Goal: Information Seeking & Learning: Learn about a topic

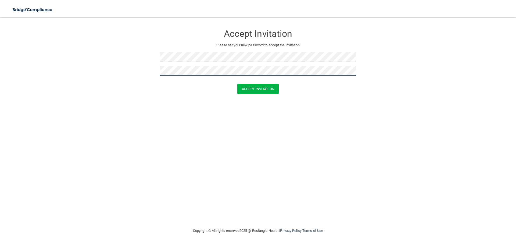
click at [237, 84] on button "Accept Invitation" at bounding box center [257, 89] width 41 height 10
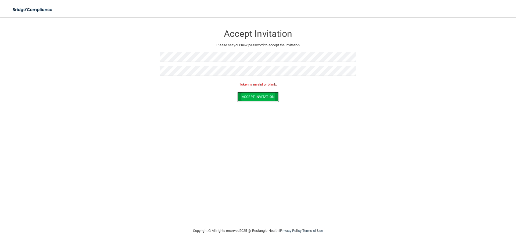
click at [269, 99] on button "Accept Invitation" at bounding box center [257, 97] width 41 height 10
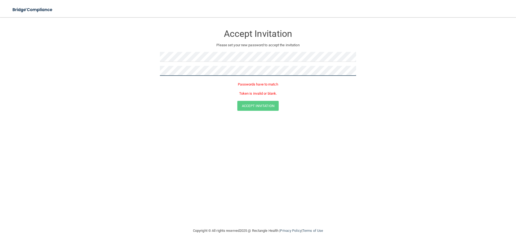
click at [237, 101] on button "Accept Invitation" at bounding box center [257, 106] width 41 height 10
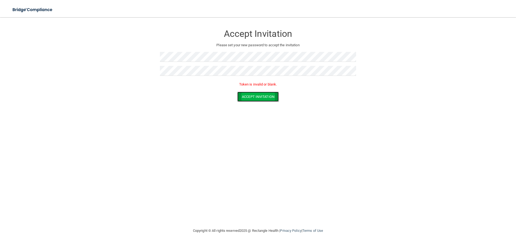
click at [247, 97] on button "Accept Invitation" at bounding box center [257, 97] width 41 height 10
click at [166, 12] on div "Toggle navigation" at bounding box center [107, 9] width 215 height 19
drag, startPoint x: 252, startPoint y: 85, endPoint x: 284, endPoint y: 87, distance: 31.5
click at [284, 87] on p "Token is invalid or blank." at bounding box center [258, 84] width 196 height 6
click at [259, 96] on button "Accept Invitation" at bounding box center [257, 97] width 41 height 10
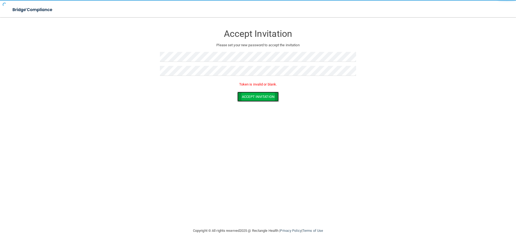
click at [259, 96] on button "Accept Invitation" at bounding box center [257, 97] width 41 height 10
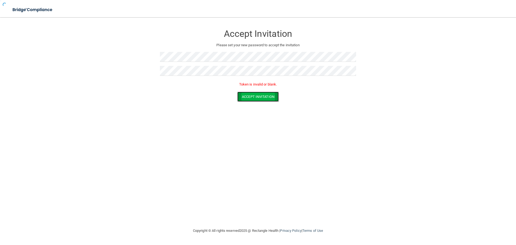
click at [259, 96] on button "Accept Invitation" at bounding box center [257, 97] width 41 height 10
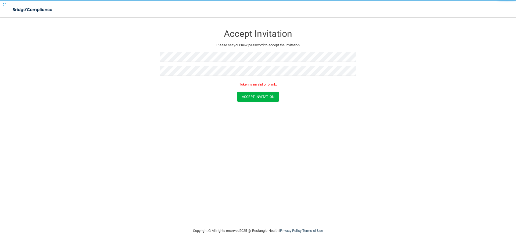
click at [261, 85] on p "Token is invalid or blank." at bounding box center [258, 84] width 196 height 6
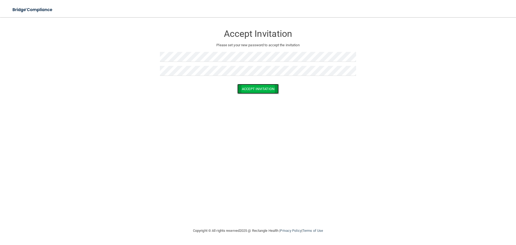
click at [252, 91] on button "Accept Invitation" at bounding box center [257, 89] width 41 height 10
click at [237, 84] on button "Accept Invitation" at bounding box center [257, 89] width 41 height 10
drag, startPoint x: 269, startPoint y: 90, endPoint x: 268, endPoint y: 103, distance: 13.0
click at [269, 92] on form "Accept Invitation Please set your new password to accept the invitation Token i…" at bounding box center [258, 65] width 494 height 85
click at [268, 103] on form "Accept Invitation Please set your new password to accept the invitation Token i…" at bounding box center [258, 65] width 494 height 85
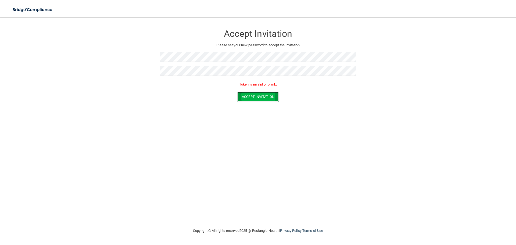
click at [268, 101] on button "Accept Invitation" at bounding box center [257, 97] width 41 height 10
click at [267, 99] on button "Accept Invitation" at bounding box center [257, 97] width 41 height 10
click at [265, 90] on button "Accept Invitation" at bounding box center [257, 89] width 41 height 10
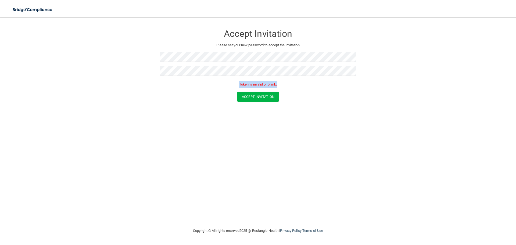
drag, startPoint x: 235, startPoint y: 84, endPoint x: 283, endPoint y: 85, distance: 48.4
click at [283, 85] on p "Token is invalid or blank." at bounding box center [258, 84] width 196 height 6
click at [310, 105] on form "Accept Invitation Please set your new password to accept the invitation Token i…" at bounding box center [258, 65] width 494 height 85
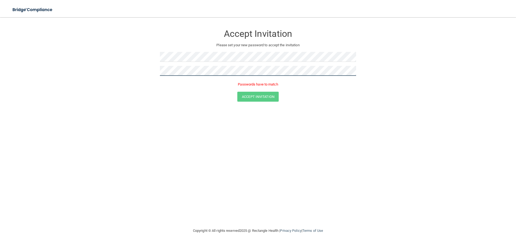
click at [122, 72] on form "Accept Invitation Please set your new password to accept the invitation Passwor…" at bounding box center [258, 65] width 494 height 85
click at [237, 84] on button "Accept Invitation" at bounding box center [257, 89] width 41 height 10
click at [274, 98] on button "Accept Invitation" at bounding box center [257, 97] width 41 height 10
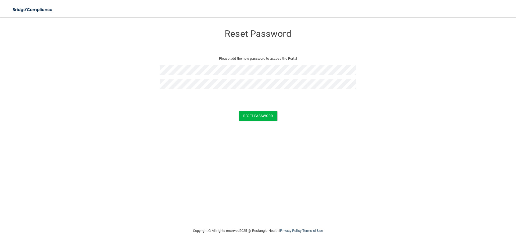
click at [239, 111] on button "Reset Password" at bounding box center [258, 116] width 39 height 10
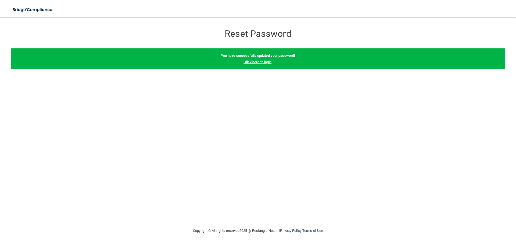
click at [253, 60] on link "Click here to login" at bounding box center [257, 62] width 28 height 4
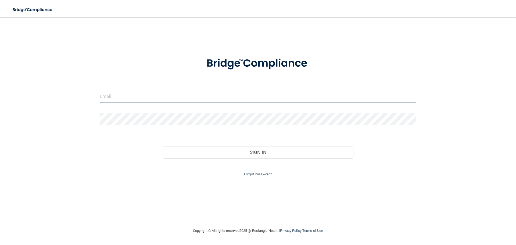
click at [162, 98] on input "email" at bounding box center [258, 96] width 316 height 12
type input "[EMAIL_ADDRESS][DOMAIN_NAME]"
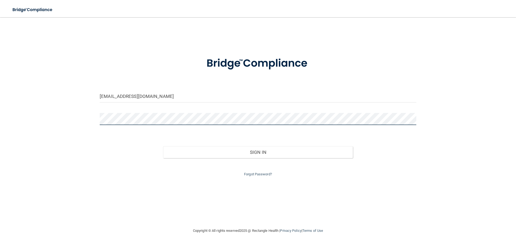
click at [163, 146] on button "Sign In" at bounding box center [258, 152] width 190 height 12
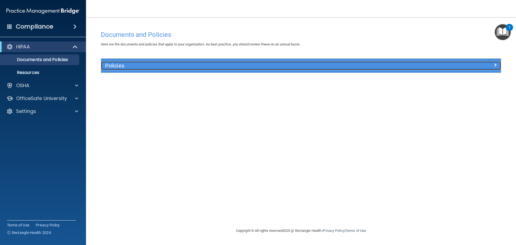
click at [148, 67] on h5 "Policies" at bounding box center [251, 66] width 292 height 6
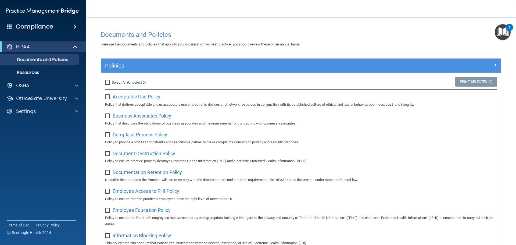
click at [145, 98] on span "Acceptable Use Policy" at bounding box center [137, 97] width 48 height 6
click at [49, 71] on p "Resources" at bounding box center [39, 72] width 73 height 5
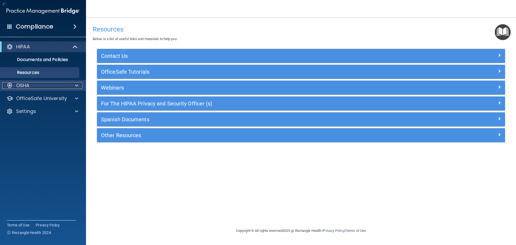
click at [52, 86] on div "OSHA" at bounding box center [35, 85] width 67 height 6
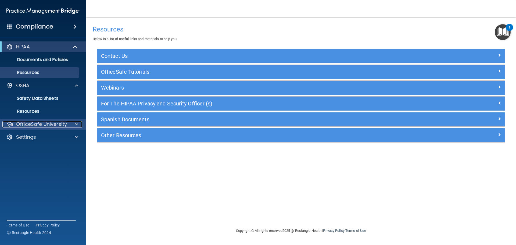
click at [68, 126] on div "OfficeSafe University" at bounding box center [35, 124] width 67 height 6
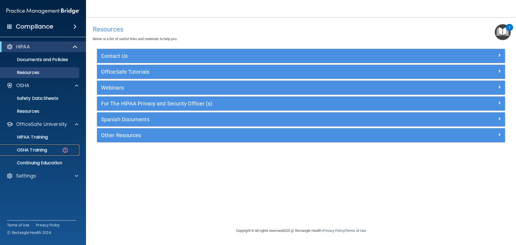
click at [54, 150] on div "OSHA Training" at bounding box center [39, 149] width 73 height 5
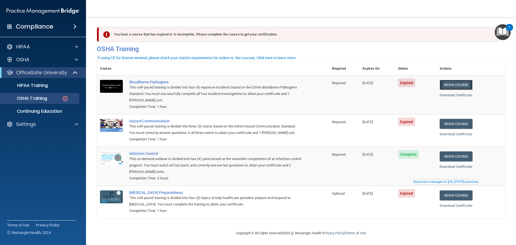
click at [454, 83] on link "Begin Course" at bounding box center [456, 85] width 33 height 10
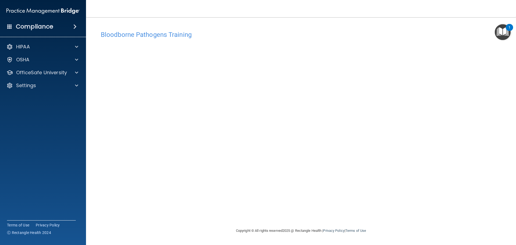
click at [505, 31] on img "Open Resource Center, 1 new notification" at bounding box center [503, 32] width 16 height 16
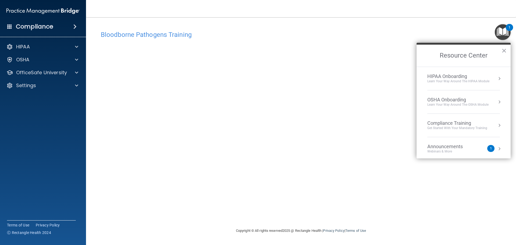
click at [505, 31] on img "Open Resource Center, 1 new notification" at bounding box center [503, 32] width 16 height 16
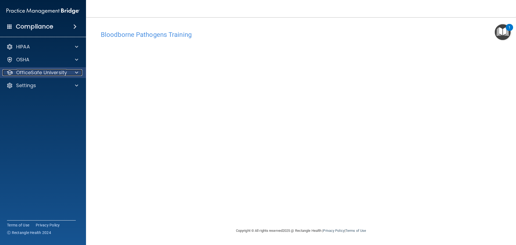
click at [63, 71] on p "OfficeSafe University" at bounding box center [41, 72] width 51 height 6
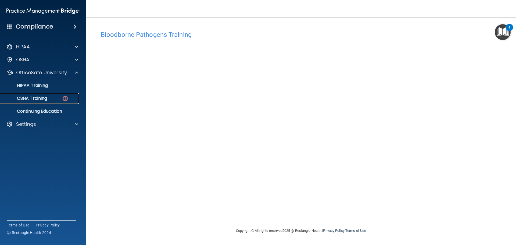
click at [61, 97] on div "OSHA Training" at bounding box center [39, 98] width 73 height 5
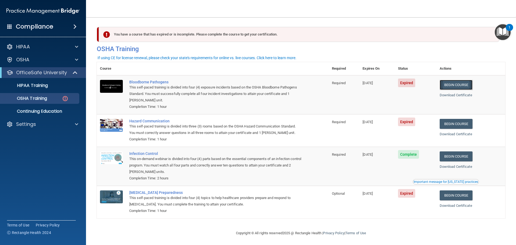
click at [459, 86] on link "Begin Course" at bounding box center [456, 85] width 33 height 10
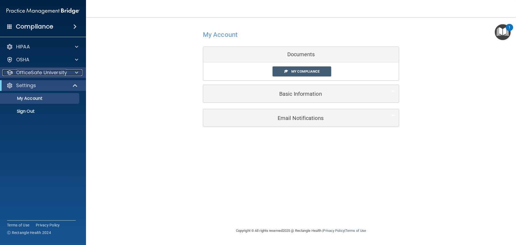
click at [44, 71] on p "OfficeSafe University" at bounding box center [41, 72] width 51 height 6
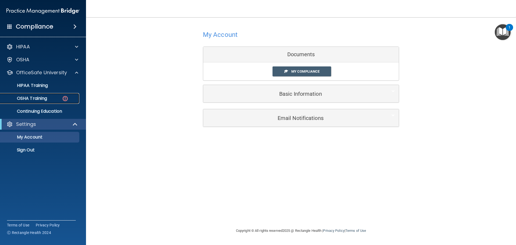
click at [54, 101] on div "OSHA Training" at bounding box center [39, 98] width 73 height 5
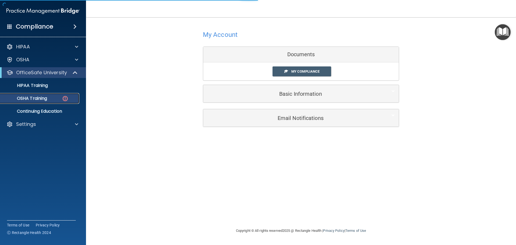
click at [55, 98] on div "OSHA Training" at bounding box center [39, 98] width 73 height 5
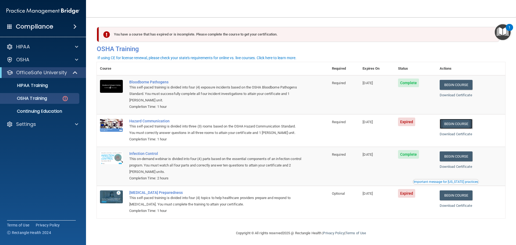
click at [452, 123] on link "Begin Course" at bounding box center [456, 124] width 33 height 10
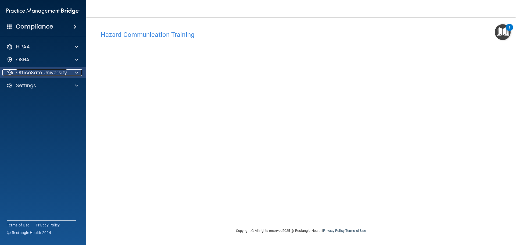
click at [38, 73] on p "OfficeSafe University" at bounding box center [41, 72] width 51 height 6
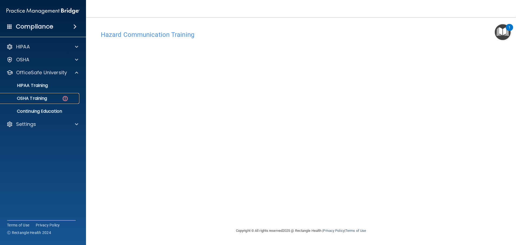
click at [47, 98] on p "OSHA Training" at bounding box center [25, 98] width 44 height 5
